Goal: Find specific page/section: Find specific page/section

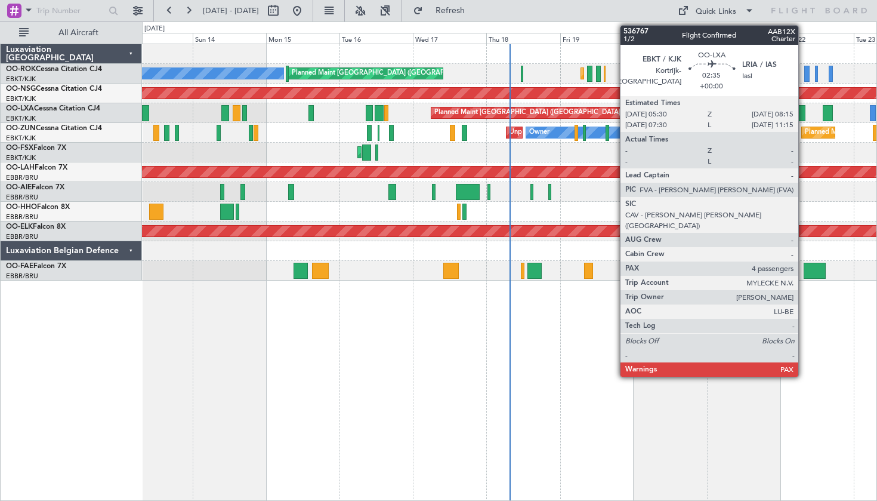
click at [804, 114] on div at bounding box center [800, 113] width 9 height 16
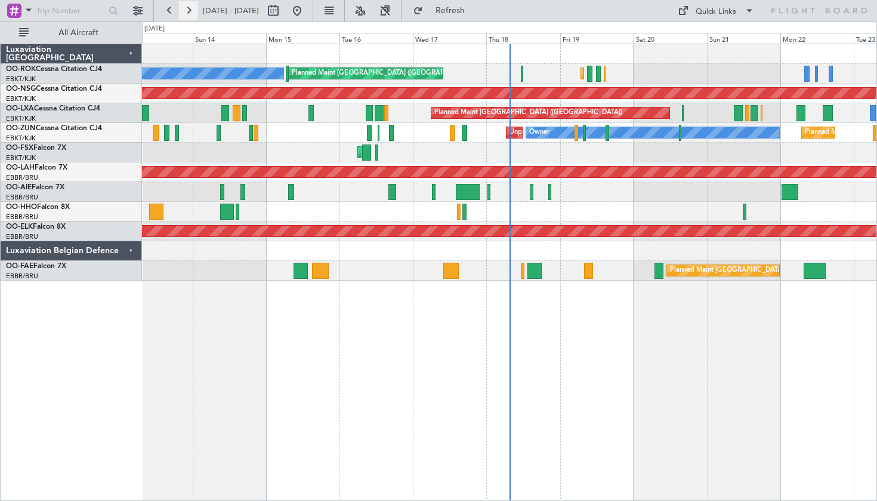
click at [190, 11] on button at bounding box center [188, 10] width 19 height 19
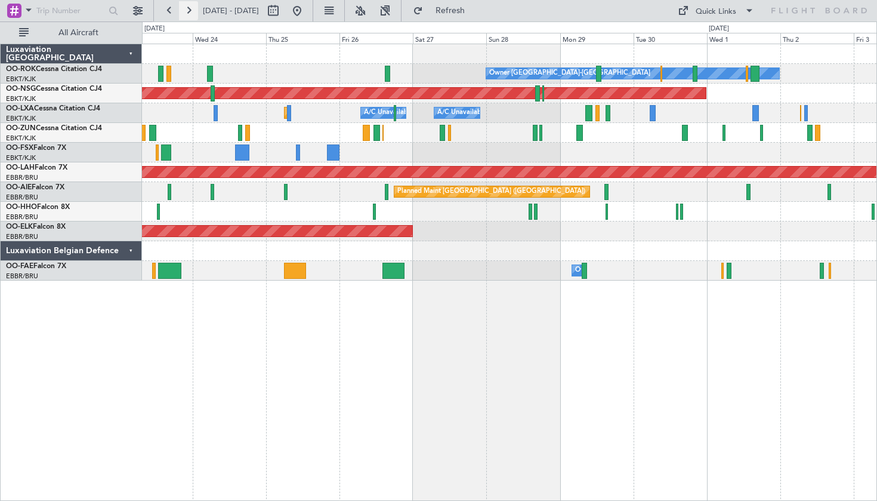
click at [187, 10] on button at bounding box center [188, 10] width 19 height 19
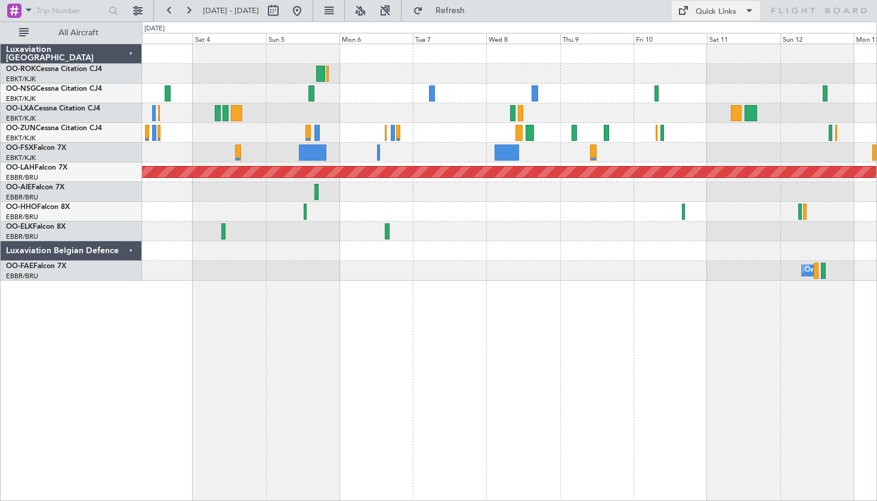
click at [711, 13] on div "Quick Links" at bounding box center [716, 12] width 41 height 12
click at [706, 66] on button "Crew Board" at bounding box center [716, 68] width 89 height 29
click at [197, 16] on button at bounding box center [188, 10] width 19 height 19
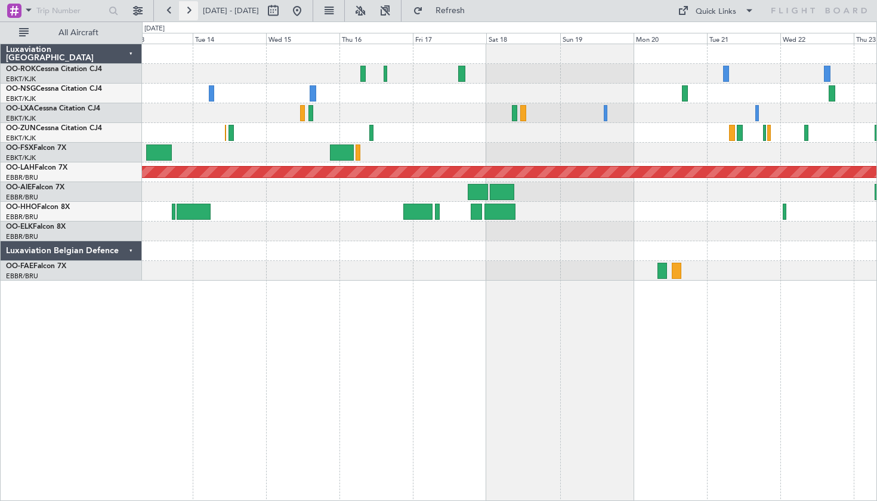
click at [190, 12] on button at bounding box center [188, 10] width 19 height 19
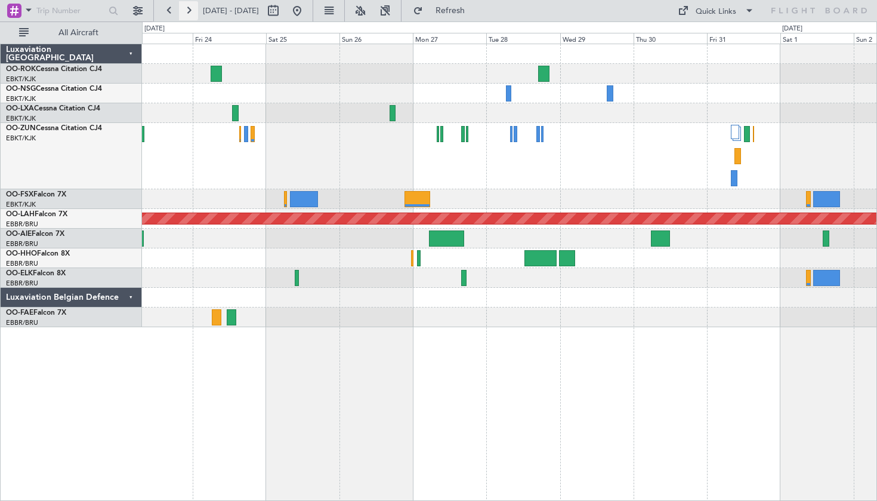
click at [189, 12] on button at bounding box center [188, 10] width 19 height 19
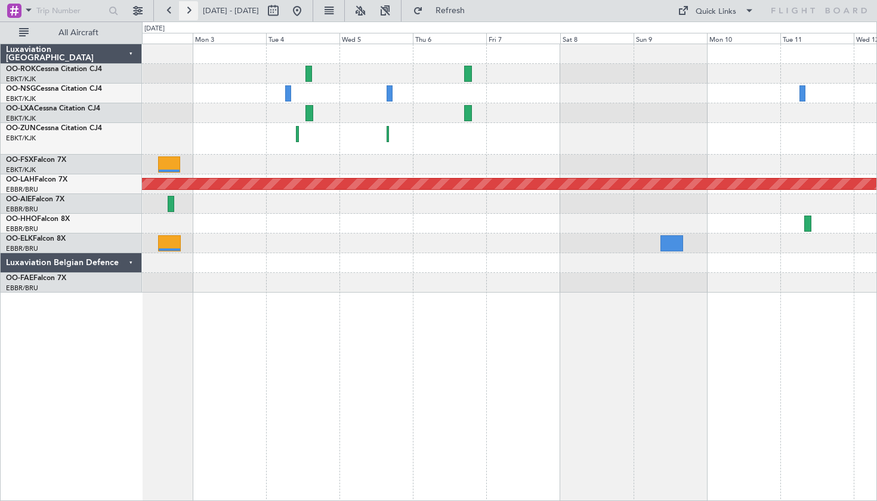
click at [189, 12] on button at bounding box center [188, 10] width 19 height 19
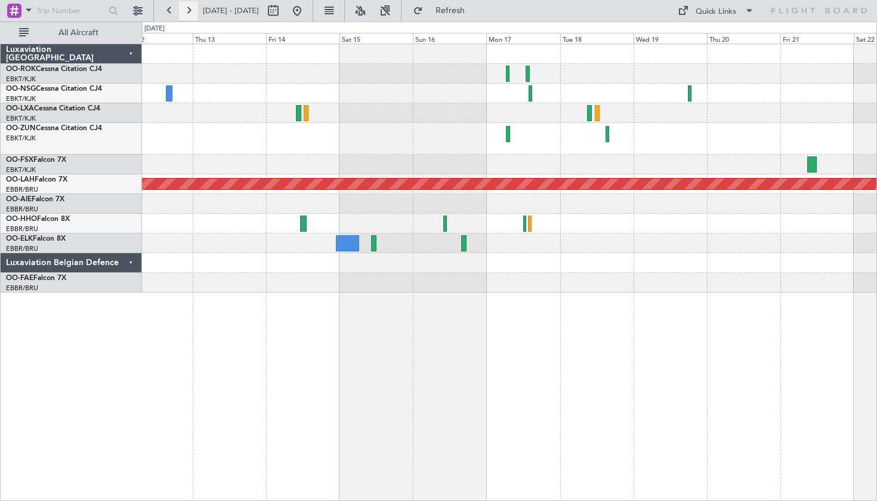
click at [189, 12] on button at bounding box center [188, 10] width 19 height 19
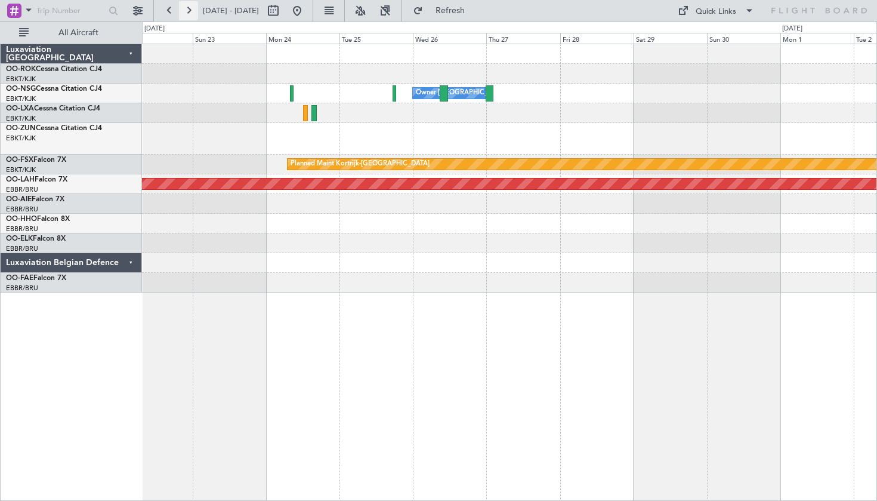
click at [189, 12] on button at bounding box center [188, 10] width 19 height 19
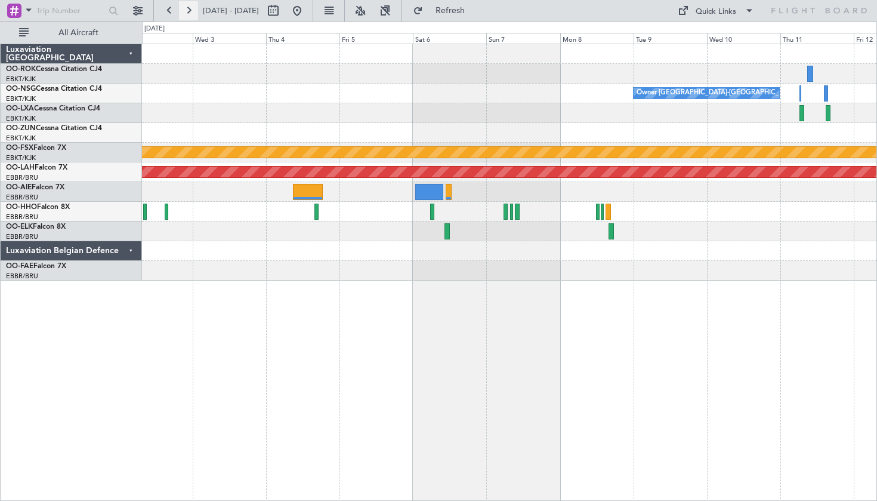
click at [194, 14] on button at bounding box center [188, 10] width 19 height 19
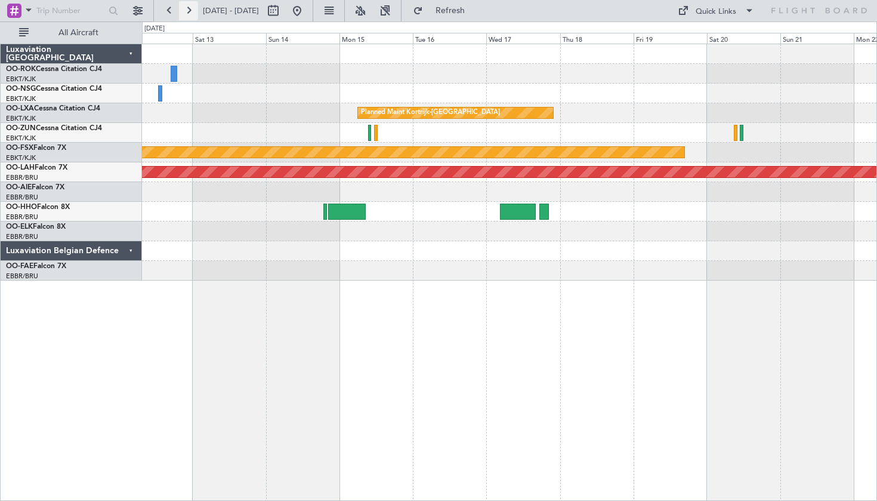
click at [194, 14] on button at bounding box center [188, 10] width 19 height 19
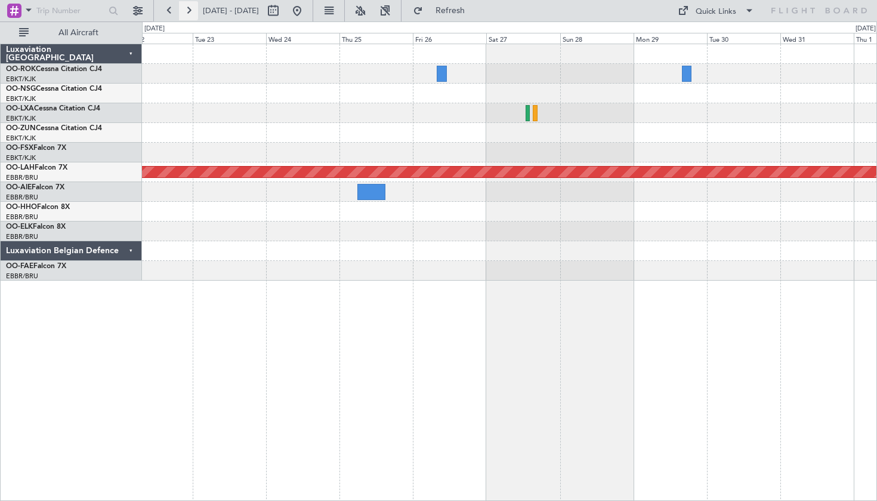
click at [187, 12] on button at bounding box center [188, 10] width 19 height 19
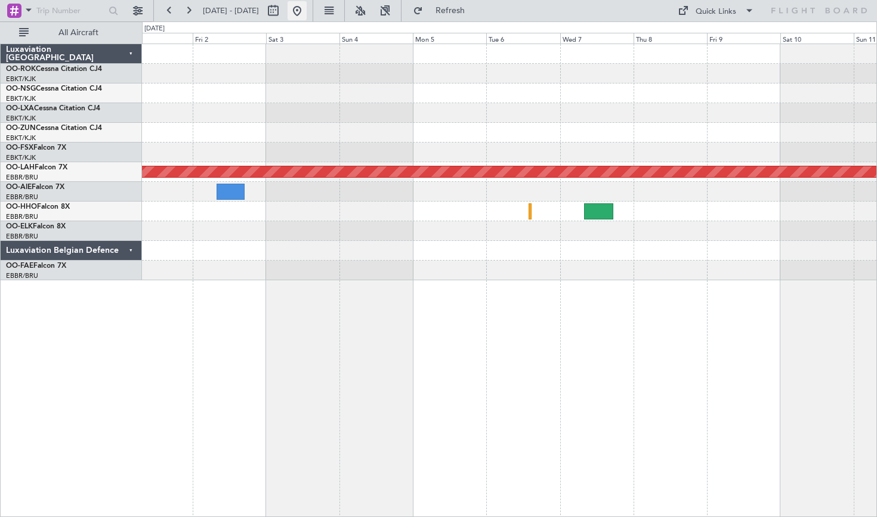
click at [307, 7] on button at bounding box center [297, 10] width 19 height 19
